Goal: Task Accomplishment & Management: Manage account settings

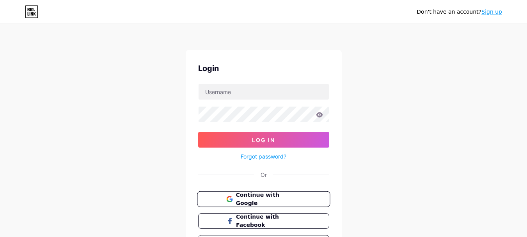
click at [264, 195] on span "Continue with Google" at bounding box center [268, 199] width 65 height 17
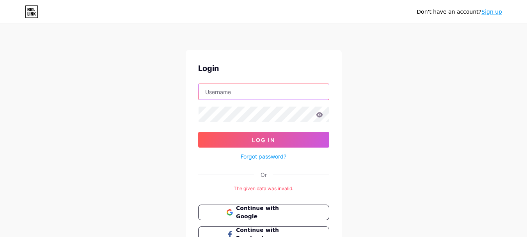
click at [225, 89] on input "text" at bounding box center [264, 92] width 130 height 16
type input "[EMAIL_ADDRESS][DOMAIN_NAME]"
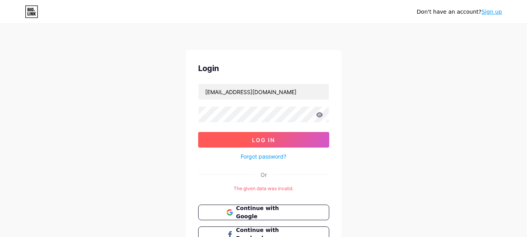
click at [241, 138] on button "Log In" at bounding box center [263, 140] width 131 height 16
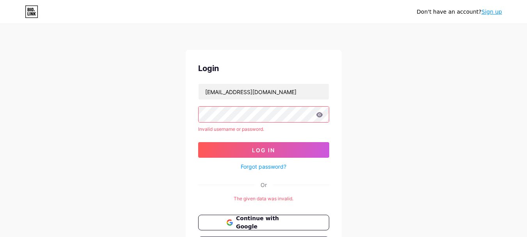
click at [318, 115] on icon at bounding box center [319, 114] width 7 height 5
click at [320, 114] on icon at bounding box center [319, 114] width 7 height 5
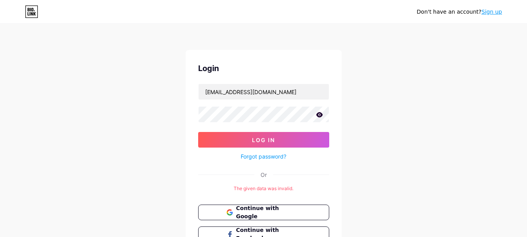
click at [217, 133] on button "Log In" at bounding box center [263, 140] width 131 height 16
